Goal: Information Seeking & Learning: Check status

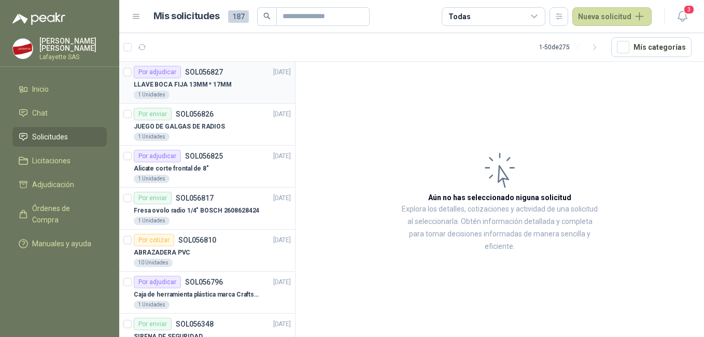
click at [202, 84] on p "LLAVE BOCA FIJA 13MM * 17MM" at bounding box center [183, 85] width 98 height 10
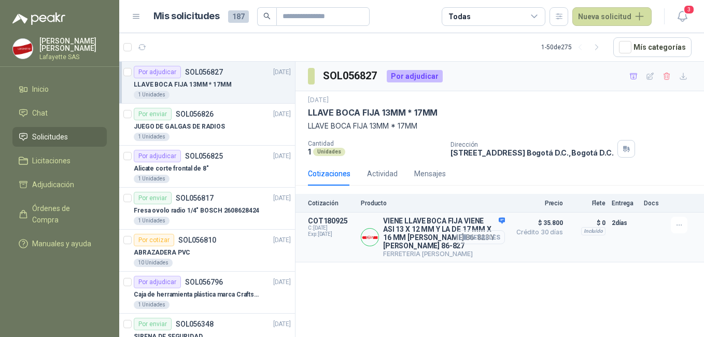
click at [480, 232] on button "Detalles" at bounding box center [480, 237] width 49 height 14
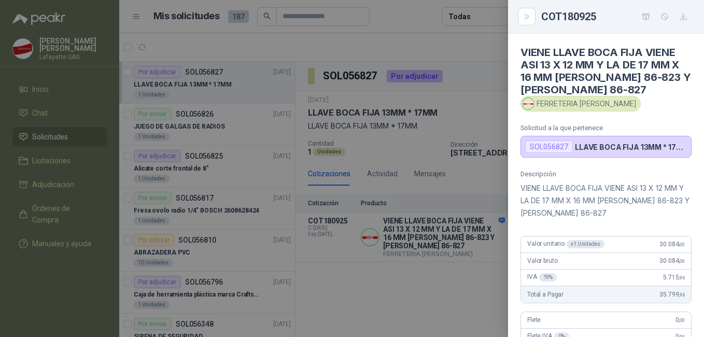
click at [482, 235] on div at bounding box center [352, 168] width 704 height 337
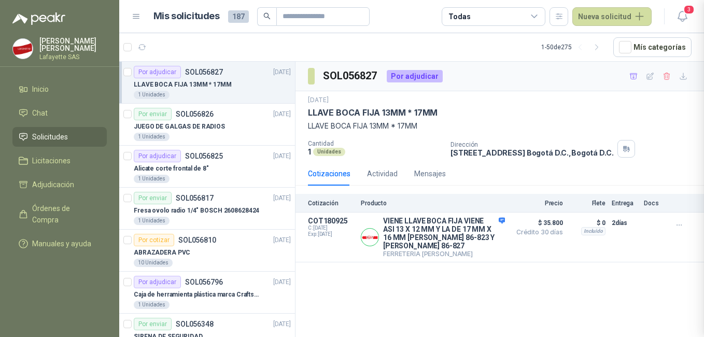
scroll to position [267, 0]
click at [169, 130] on p "JUEGO DE GALGAS DE RADIOS" at bounding box center [179, 127] width 91 height 10
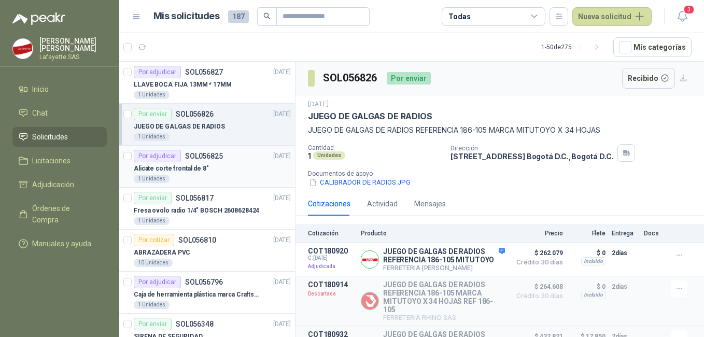
click at [201, 162] on div "Por adjudicar SOL056825" at bounding box center [178, 156] width 89 height 12
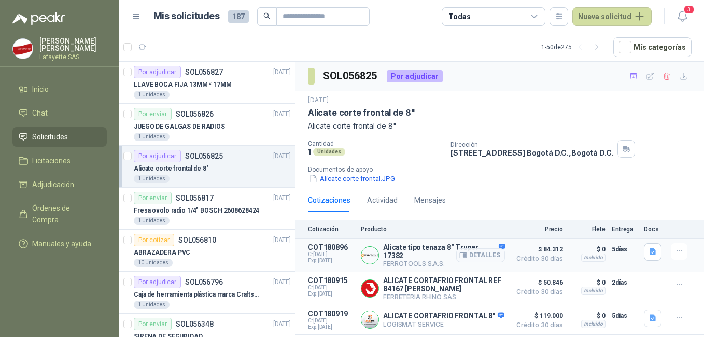
scroll to position [52, 0]
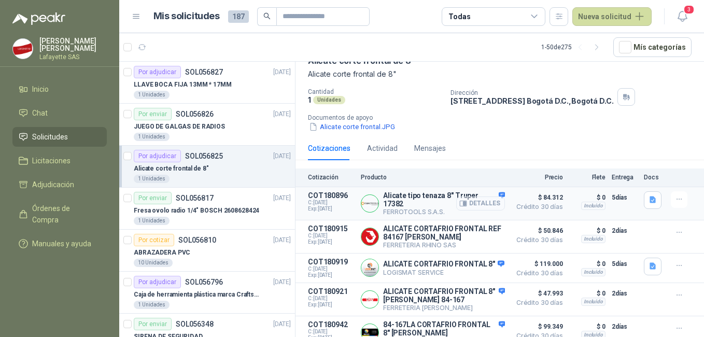
click at [478, 204] on button "Detalles" at bounding box center [480, 203] width 49 height 14
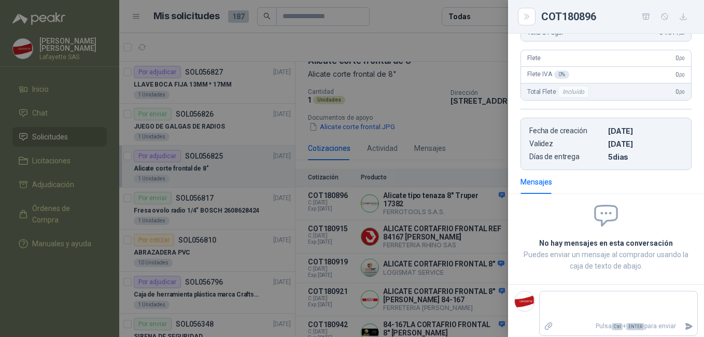
scroll to position [0, 0]
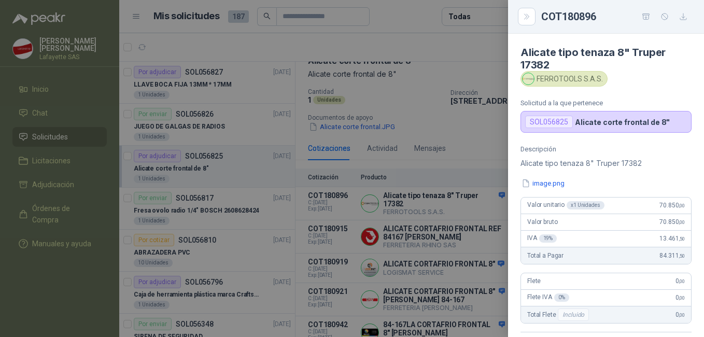
click at [414, 214] on div at bounding box center [352, 168] width 704 height 337
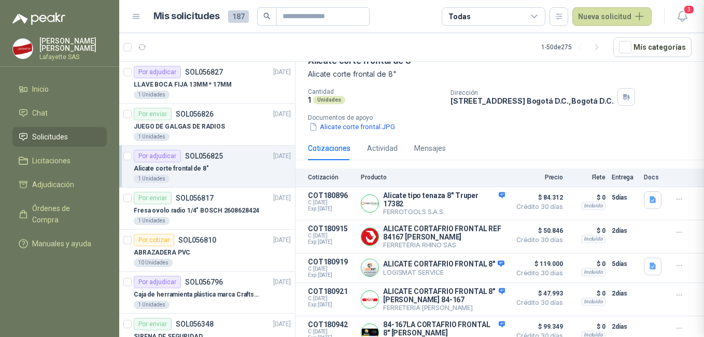
scroll to position [228, 0]
click at [468, 236] on button "Detalles" at bounding box center [480, 237] width 49 height 14
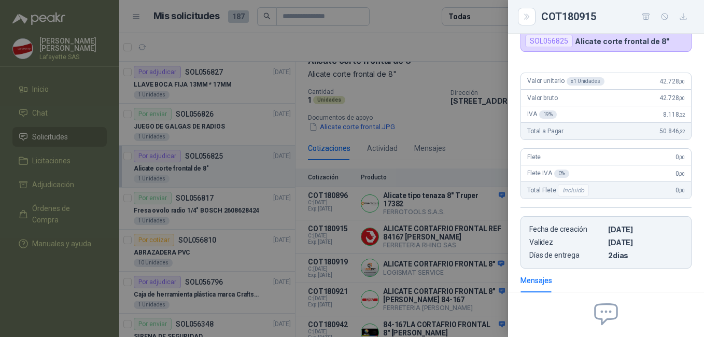
scroll to position [0, 0]
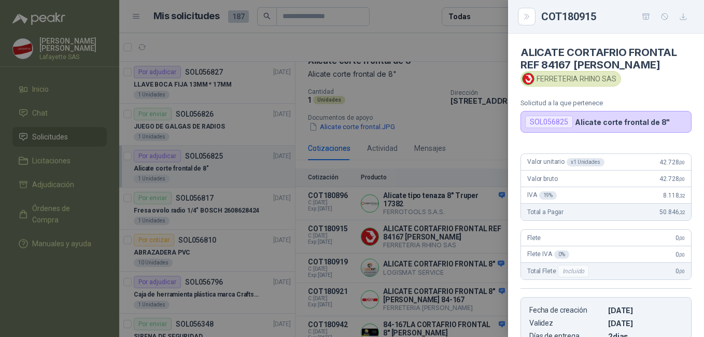
click at [401, 148] on div at bounding box center [352, 168] width 704 height 337
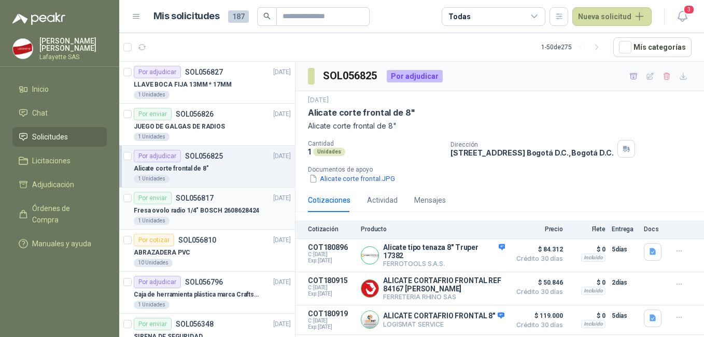
click at [224, 216] on div "Fresa ovolo radio 1/4" BOSCH 2608628424" at bounding box center [212, 210] width 157 height 12
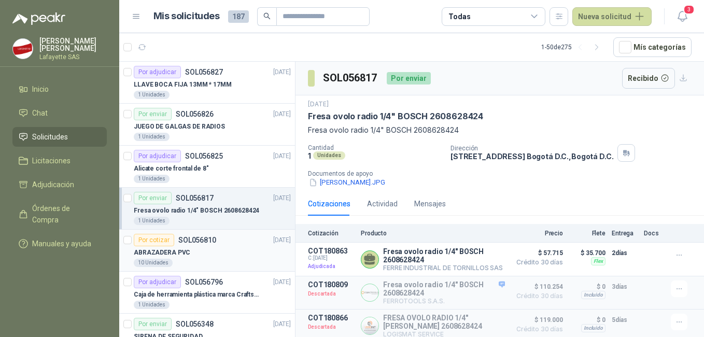
click at [201, 262] on div "10 Unidades" at bounding box center [212, 263] width 157 height 8
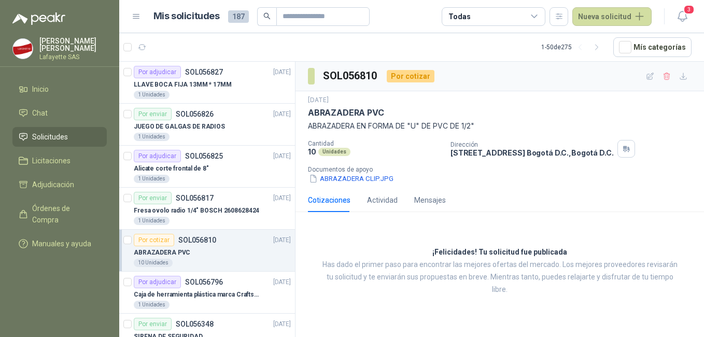
scroll to position [52, 0]
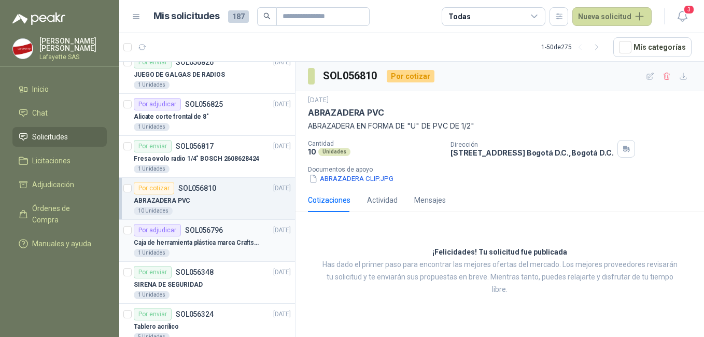
click at [201, 246] on p "Caja de herramienta plástica marca Craftsman de 26 pulgadas color rojo y nego" at bounding box center [198, 243] width 129 height 10
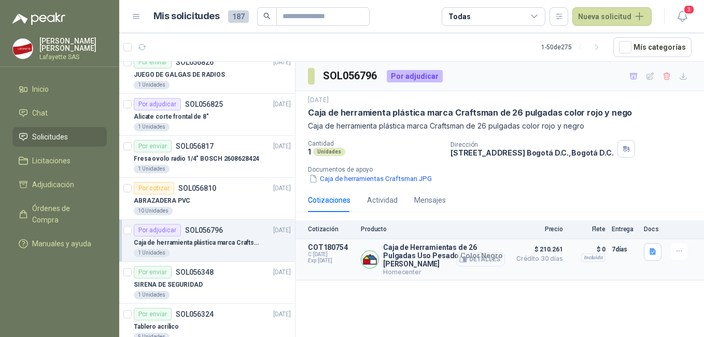
click at [473, 261] on button "Detalles" at bounding box center [480, 259] width 49 height 14
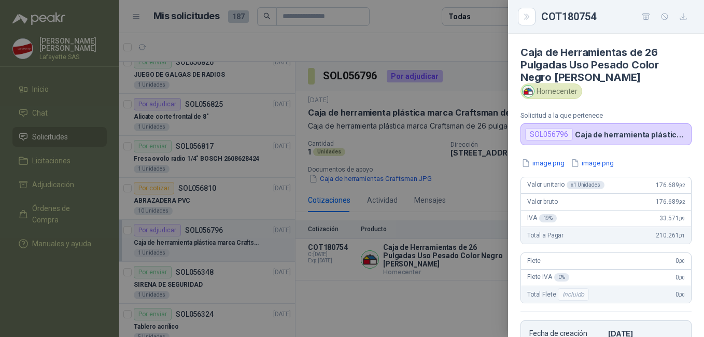
click at [471, 196] on div at bounding box center [352, 168] width 704 height 337
